Goal: Task Accomplishment & Management: Manage account settings

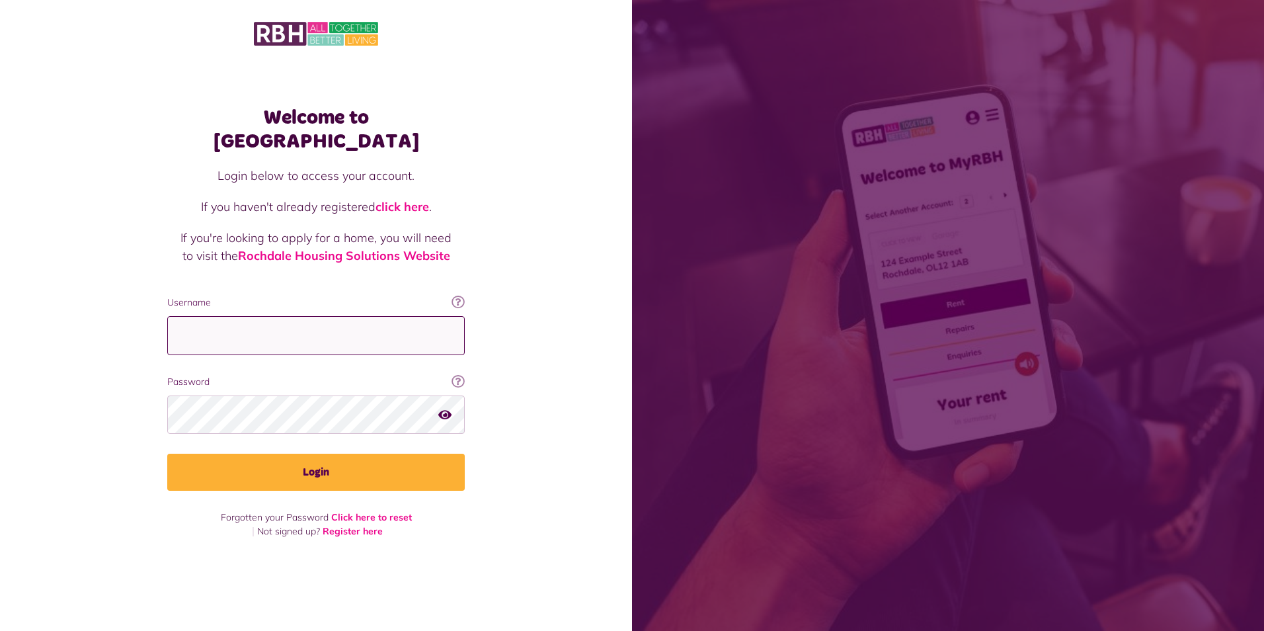
click at [242, 335] on input "Username" at bounding box center [316, 335] width 298 height 39
type input "**********"
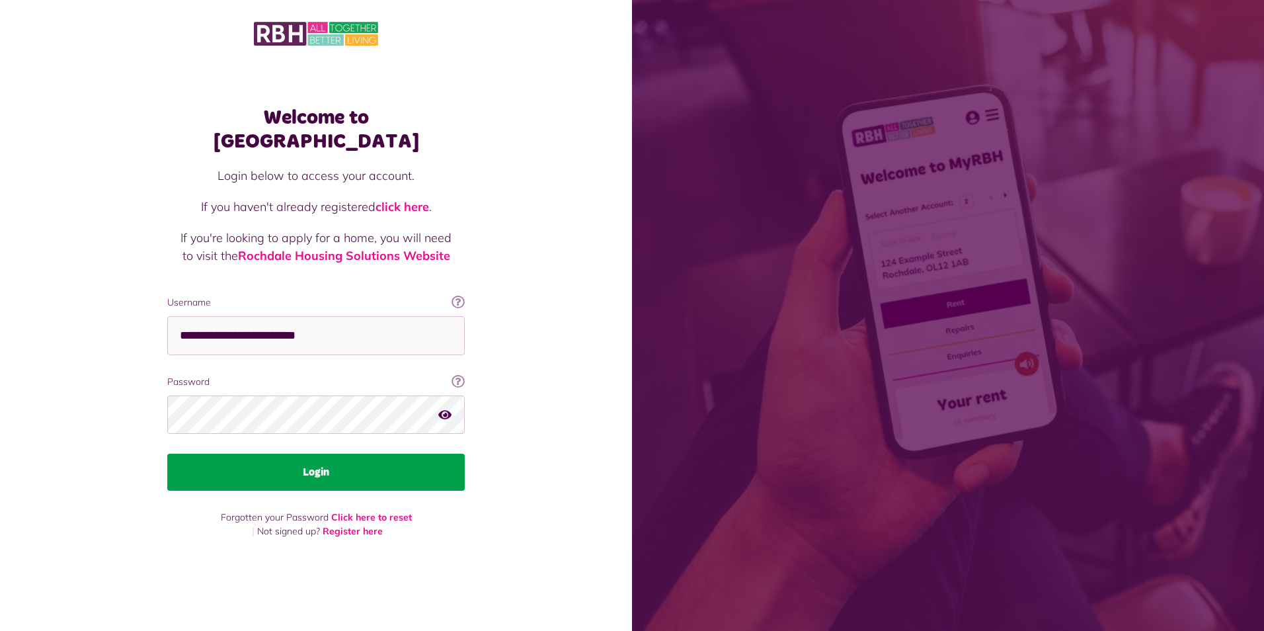
click at [317, 463] on button "Login" at bounding box center [316, 472] width 298 height 37
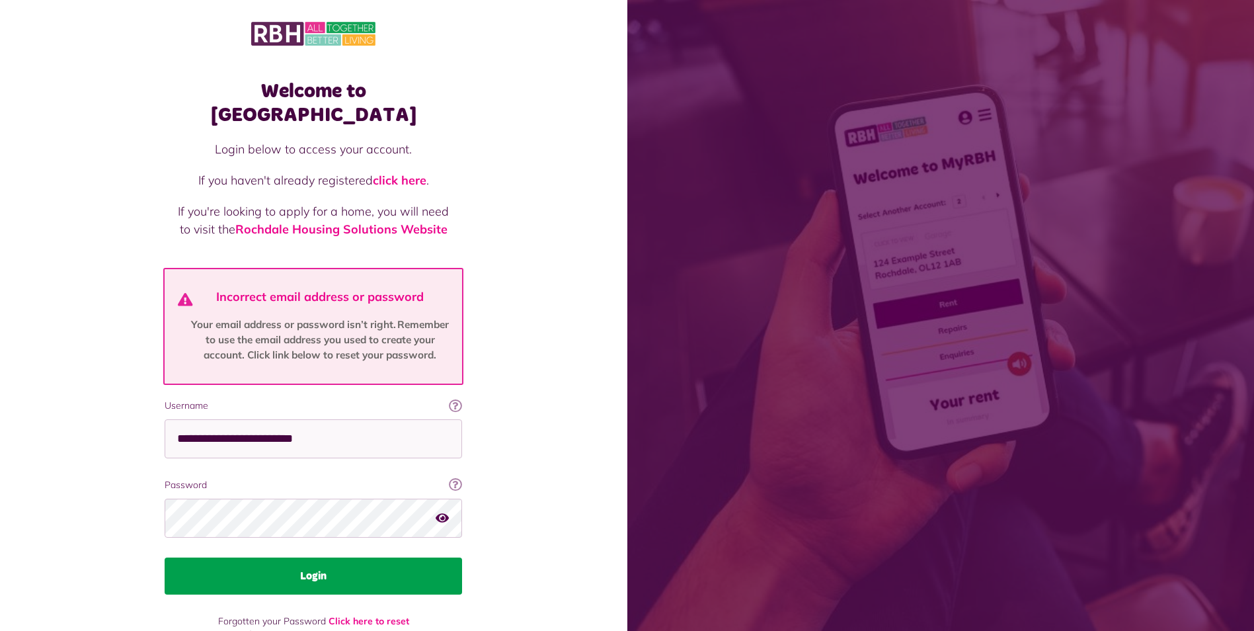
click at [317, 558] on button "Login" at bounding box center [314, 575] width 298 height 37
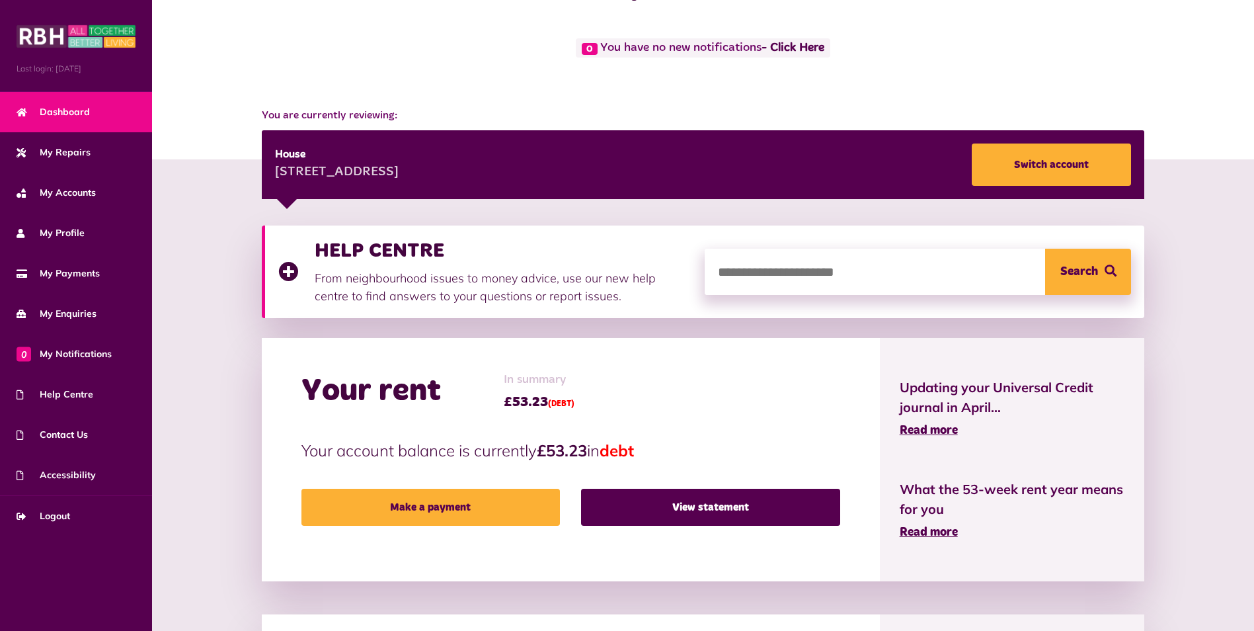
scroll to position [132, 0]
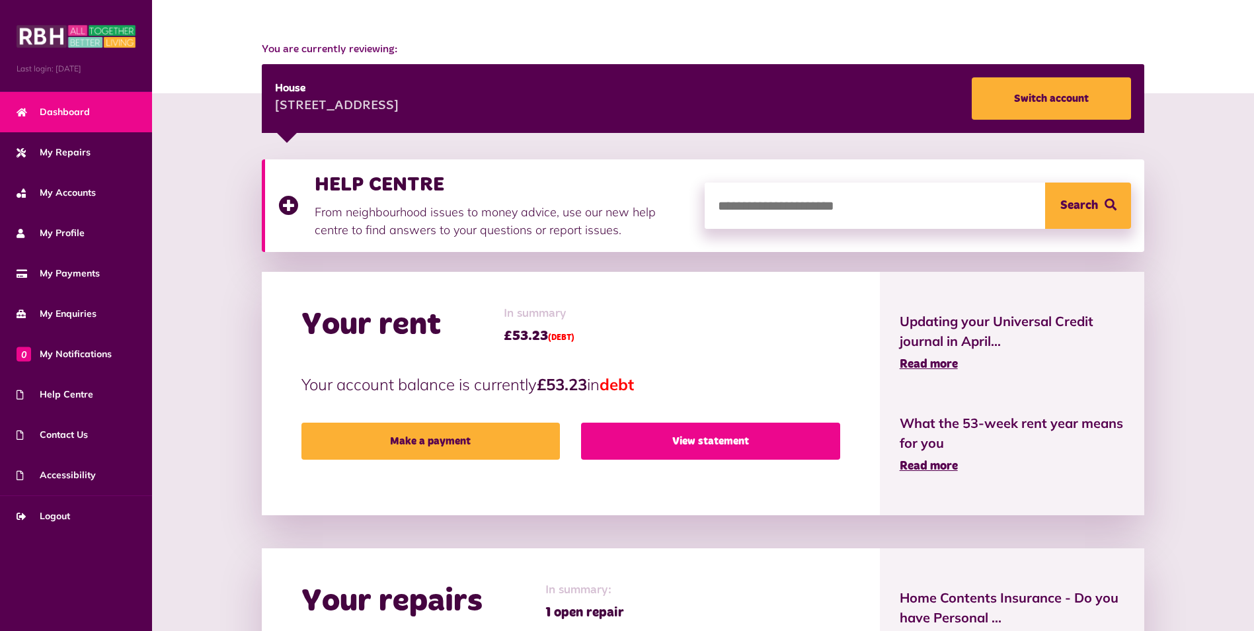
click at [720, 446] on link "View statement" at bounding box center [710, 440] width 259 height 37
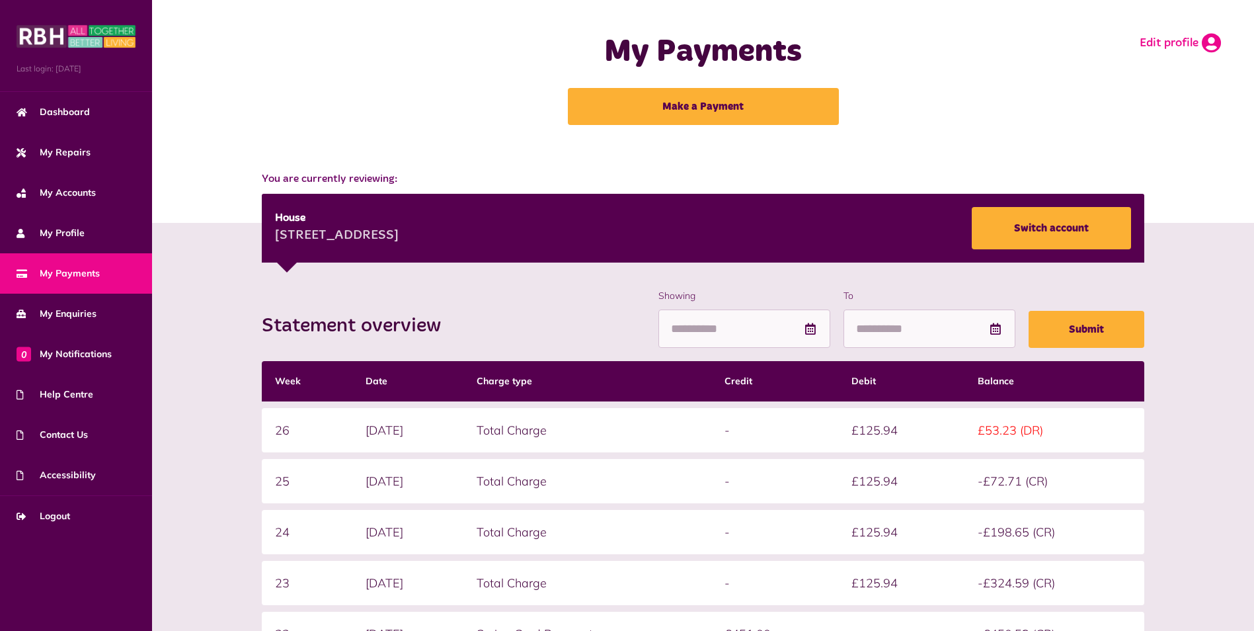
click at [1216, 39] on icon at bounding box center [1211, 43] width 19 height 20
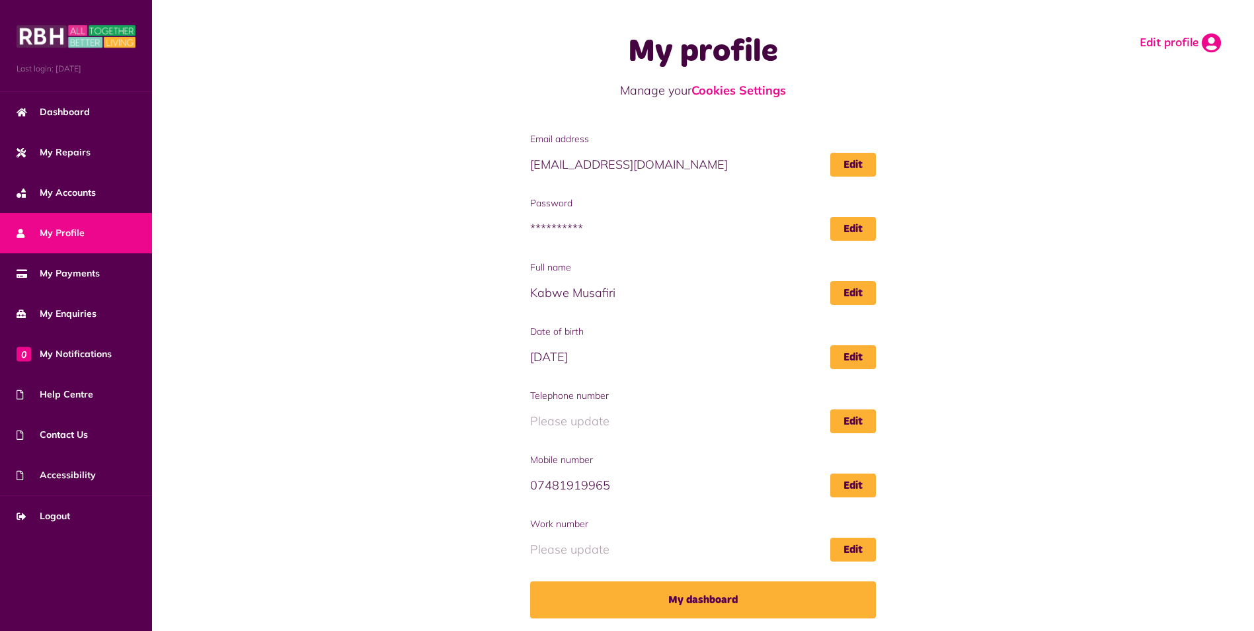
click at [1214, 43] on icon at bounding box center [1211, 43] width 19 height 20
click at [1212, 44] on icon at bounding box center [1211, 43] width 19 height 20
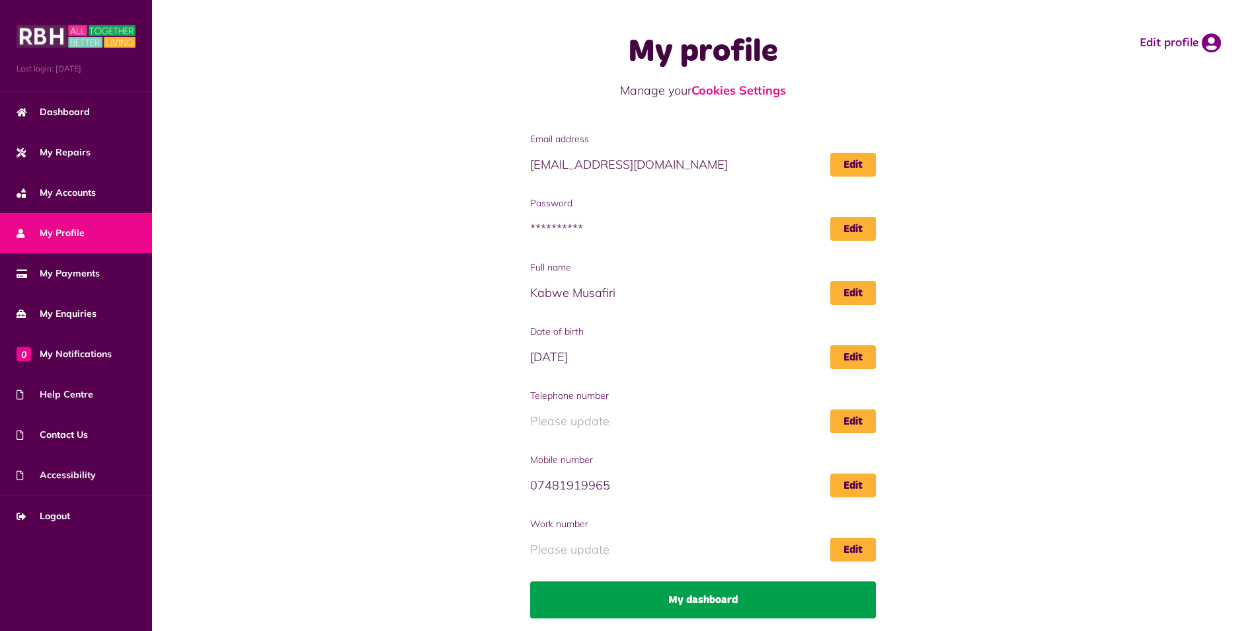
click at [729, 605] on link "My dashboard" at bounding box center [702, 599] width 345 height 37
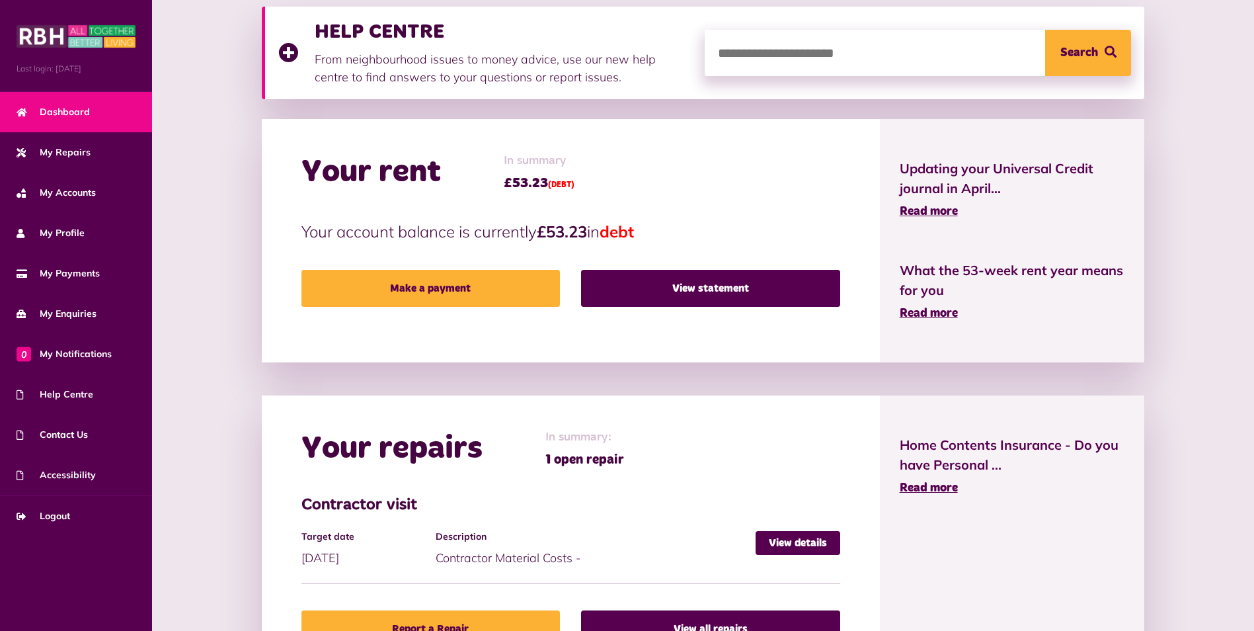
scroll to position [483, 0]
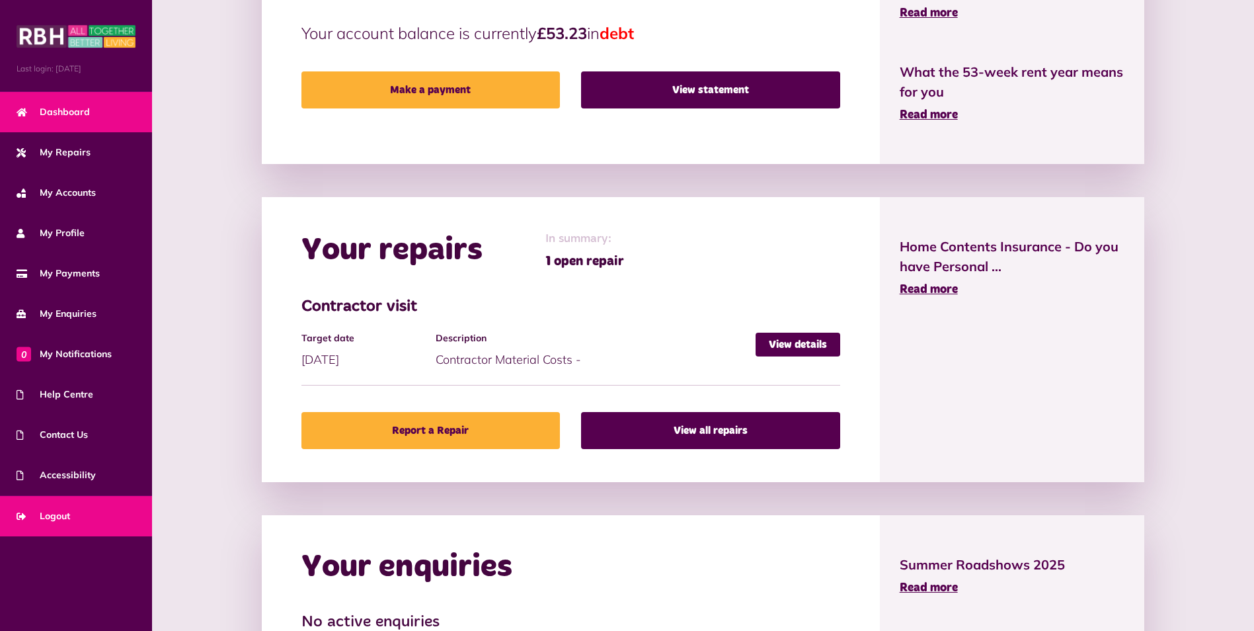
click at [46, 515] on span "Logout" at bounding box center [44, 516] width 54 height 14
